Goal: Information Seeking & Learning: Learn about a topic

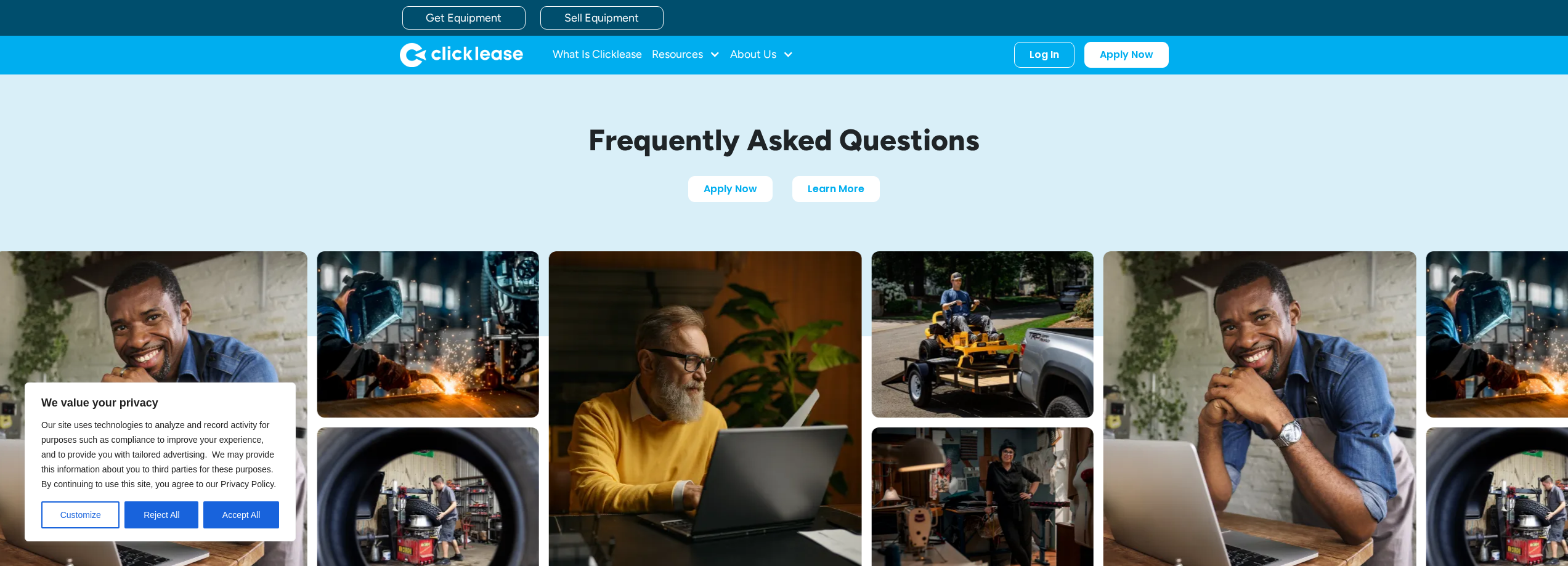
click at [180, 513] on button "Reject All" at bounding box center [161, 515] width 74 height 27
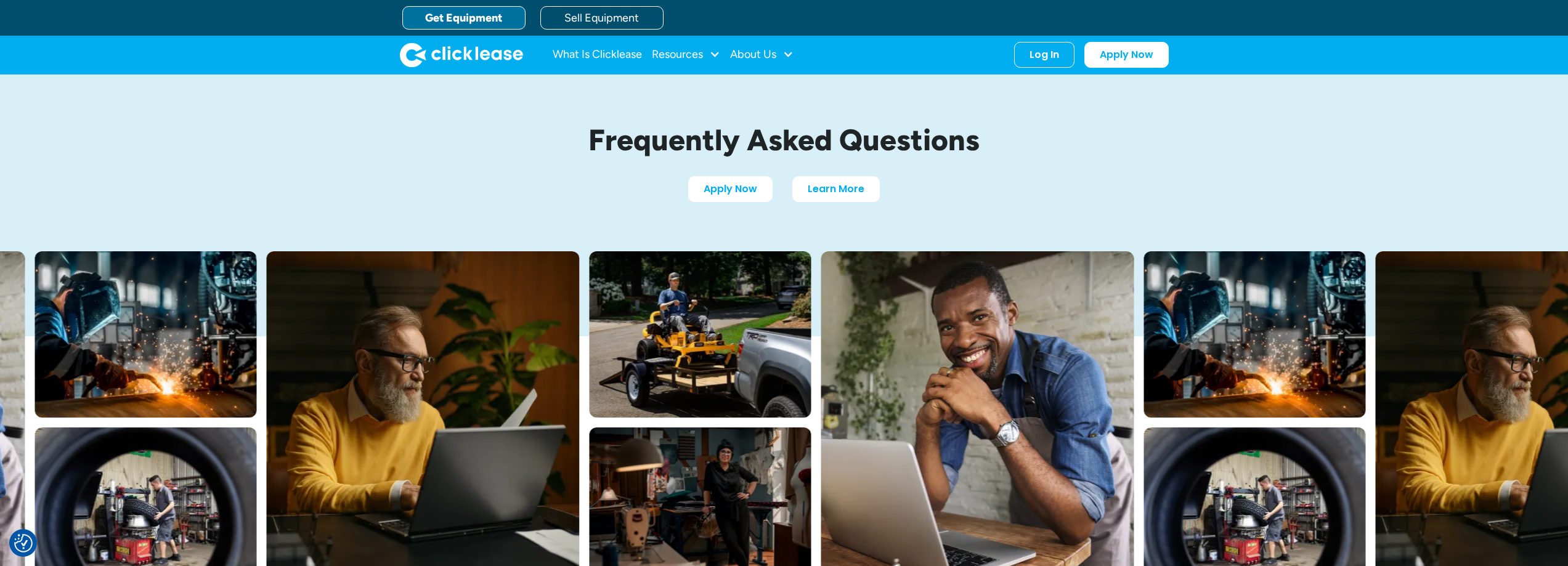
click at [471, 19] on link "Get Equipment" at bounding box center [464, 17] width 123 height 23
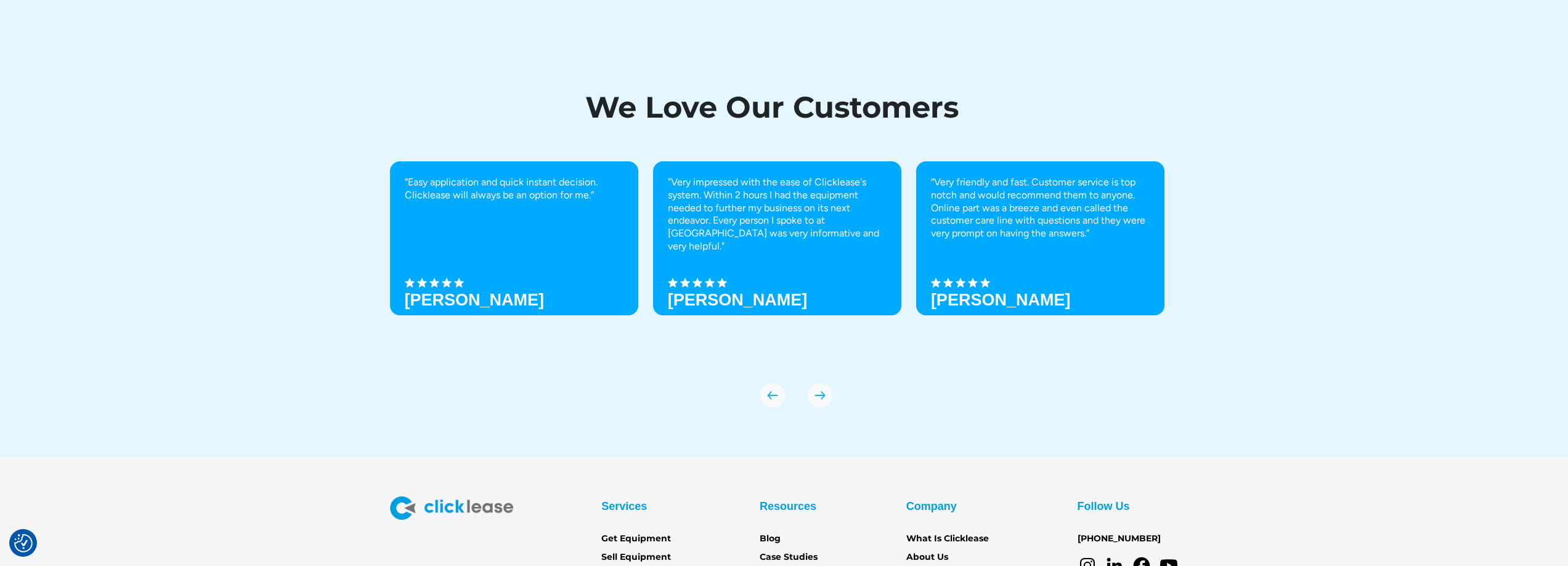
scroll to position [4405, 0]
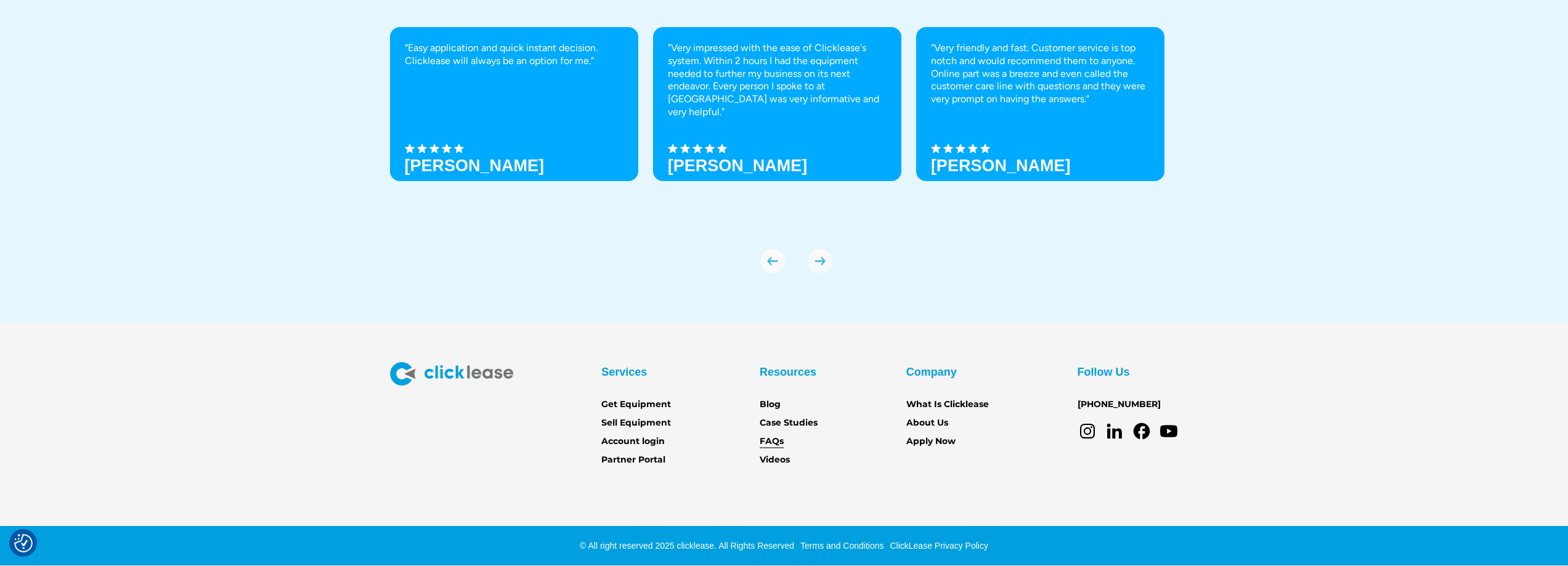
click at [779, 443] on link "FAQs" at bounding box center [772, 442] width 24 height 13
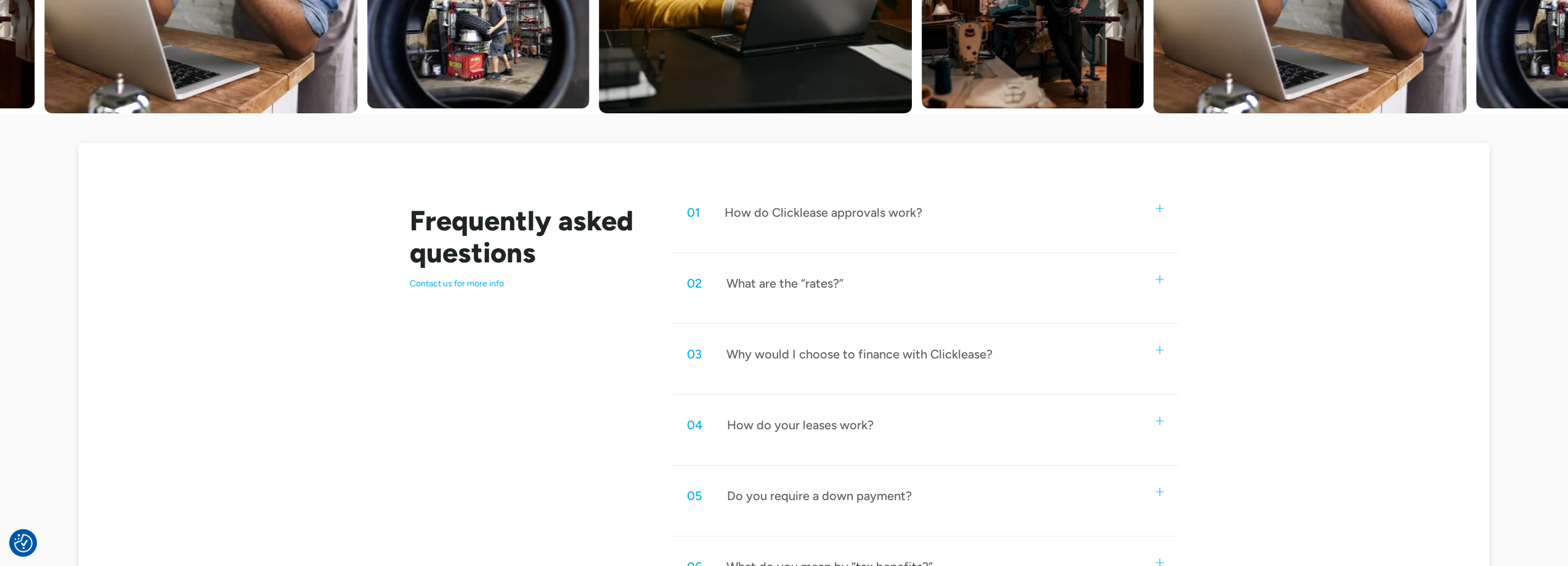
scroll to position [658, 0]
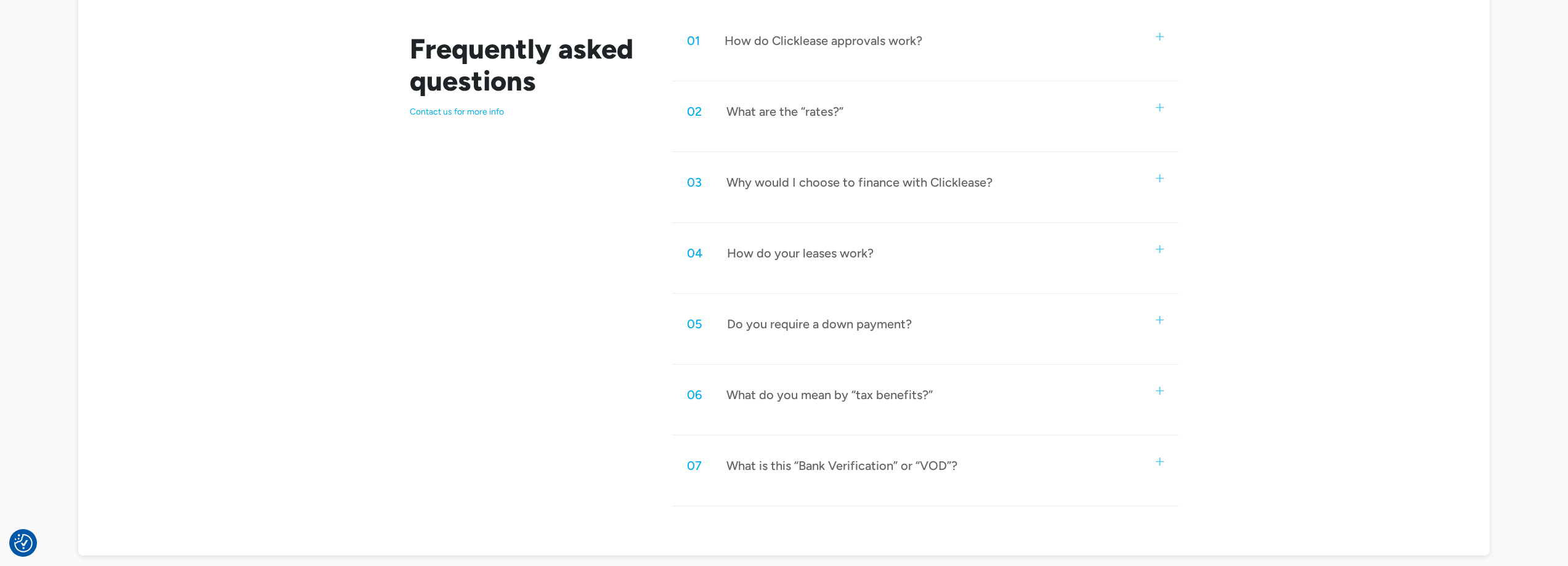
click at [852, 124] on div "02 What are the “rates?”" at bounding box center [925, 111] width 506 height 41
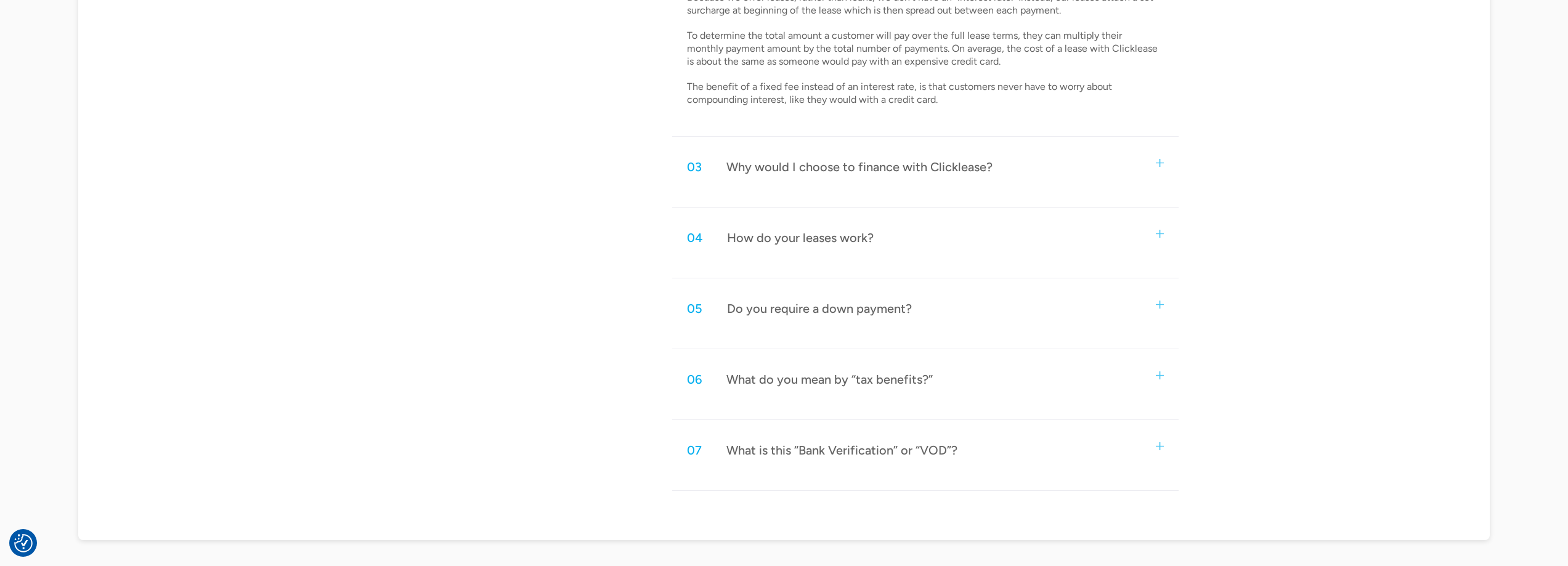
scroll to position [821, 0]
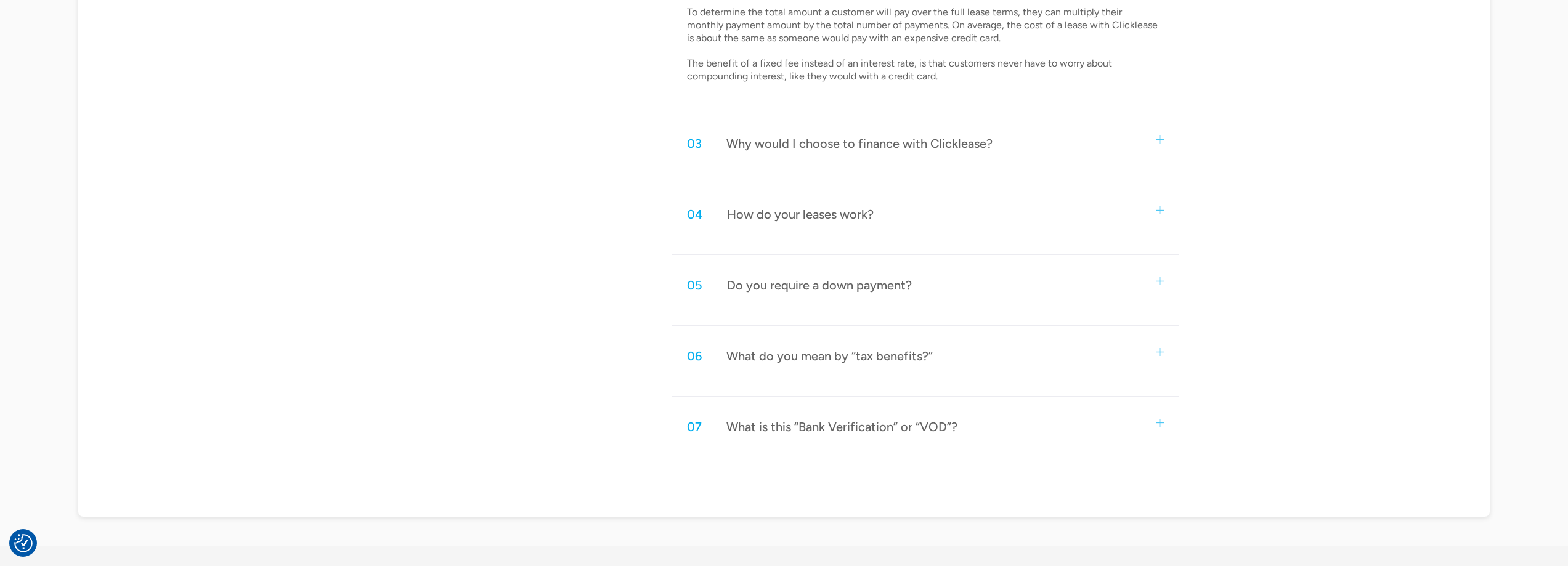
click at [942, 233] on div "04 How do your leases work?" at bounding box center [925, 214] width 506 height 41
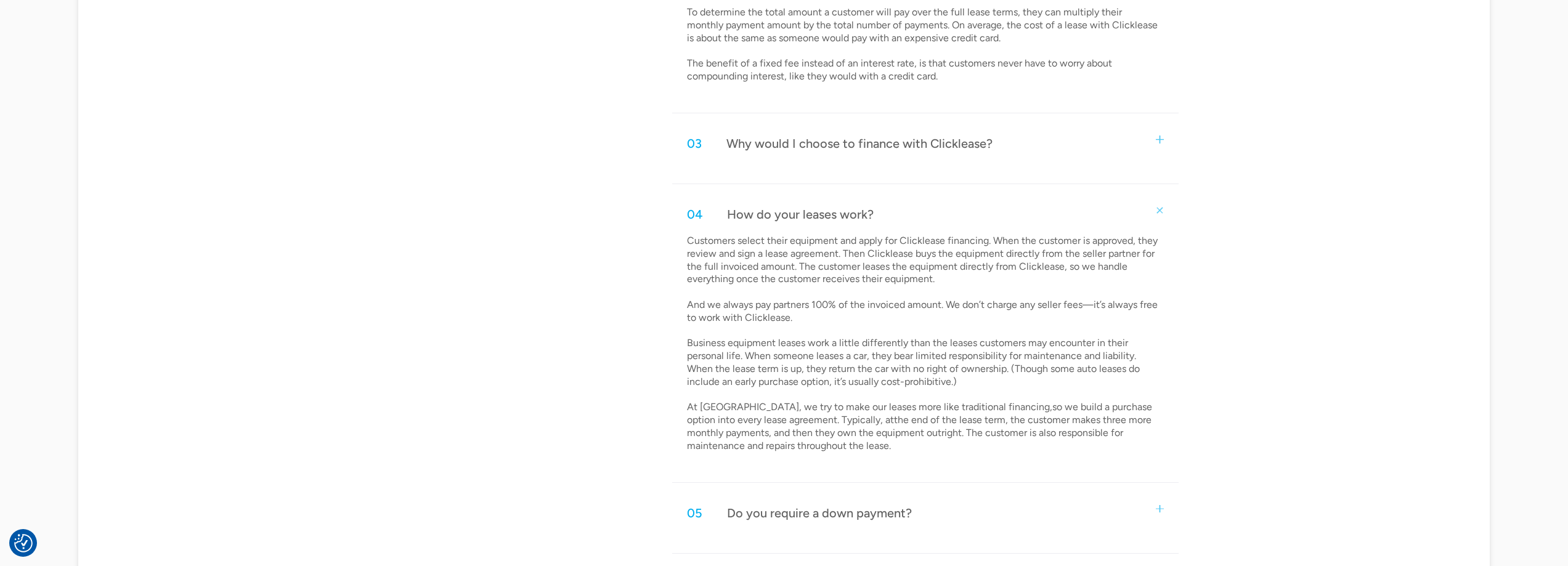
scroll to position [986, 0]
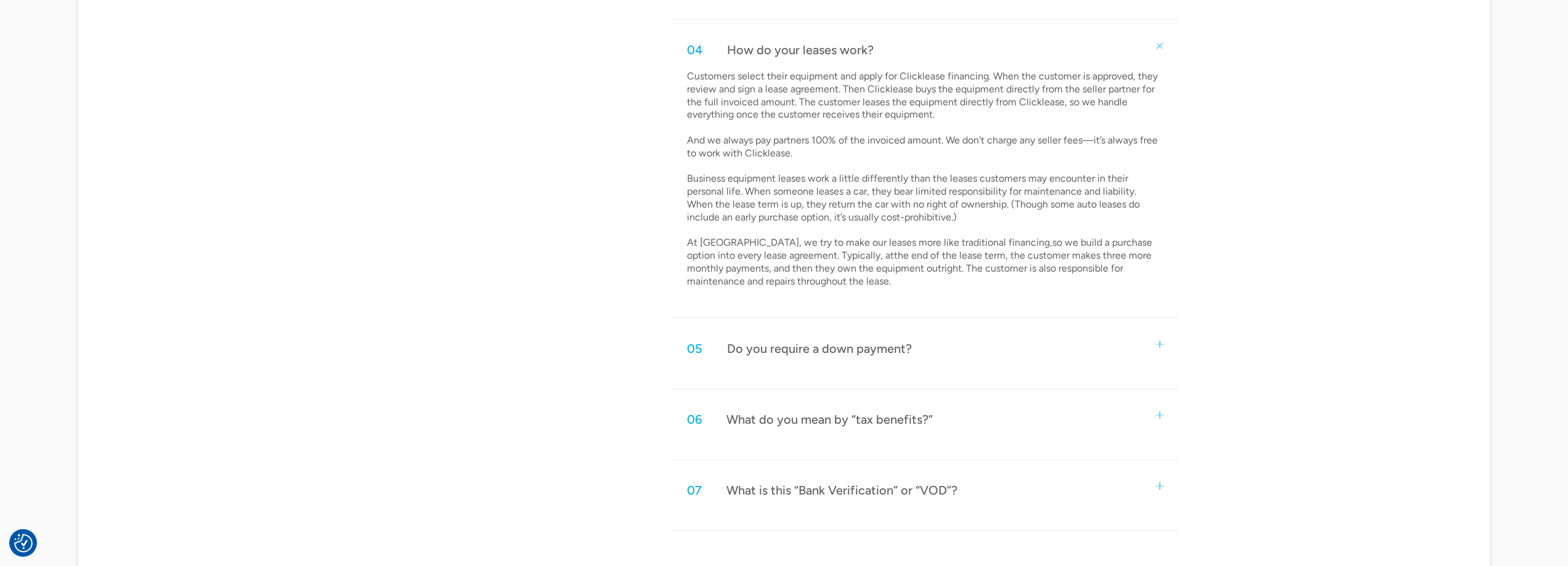
click at [1156, 344] on img at bounding box center [1160, 345] width 8 height 8
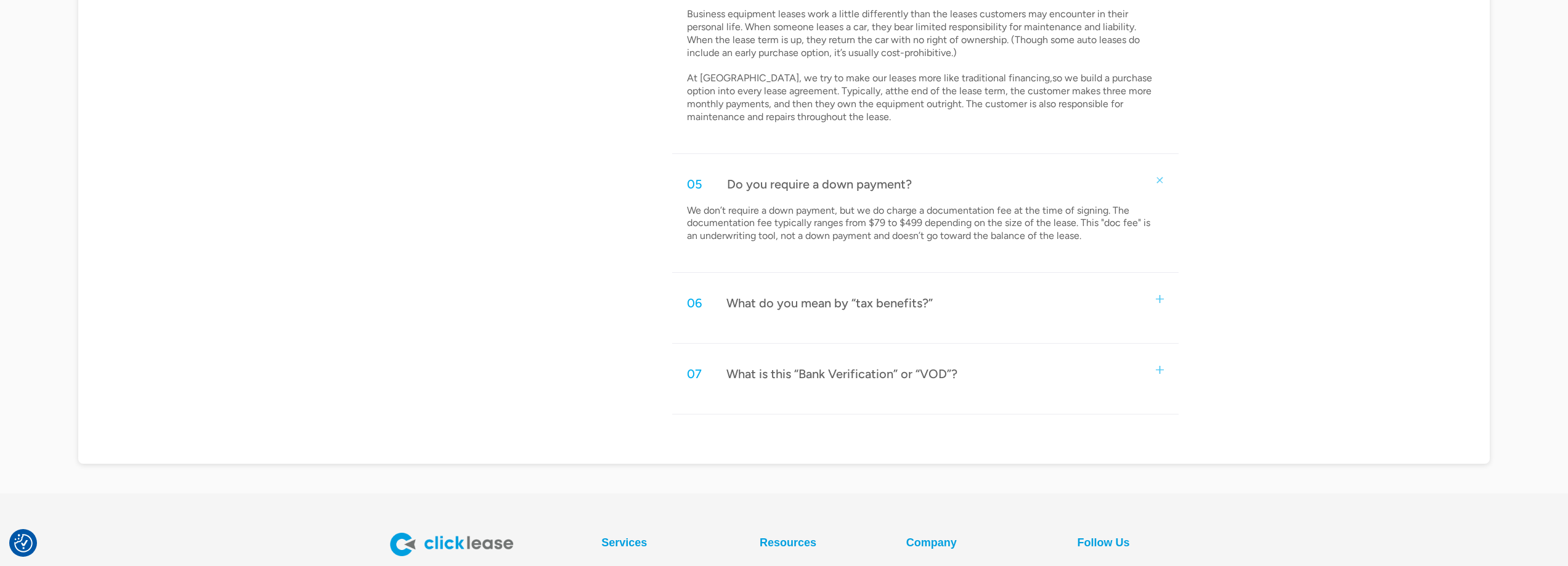
scroll to position [1320, 0]
